Goal: Check status: Check status

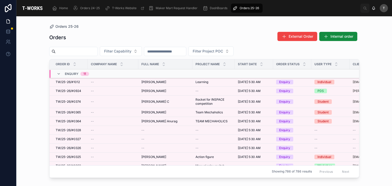
click at [71, 46] on div "Orders External Order Internal order Filter Capability Filter Project POC Order…" at bounding box center [204, 105] width 310 height 152
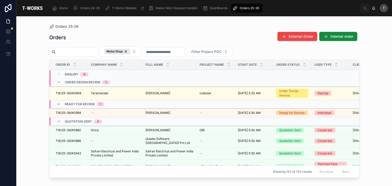
click at [79, 92] on span "TW/25-26/#0908" at bounding box center [69, 93] width 26 height 4
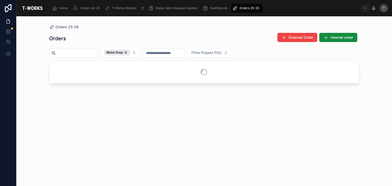
click at [141, 34] on div "Orders External Order Internal order" at bounding box center [204, 39] width 310 height 12
